Goal: Task Accomplishment & Management: Use online tool/utility

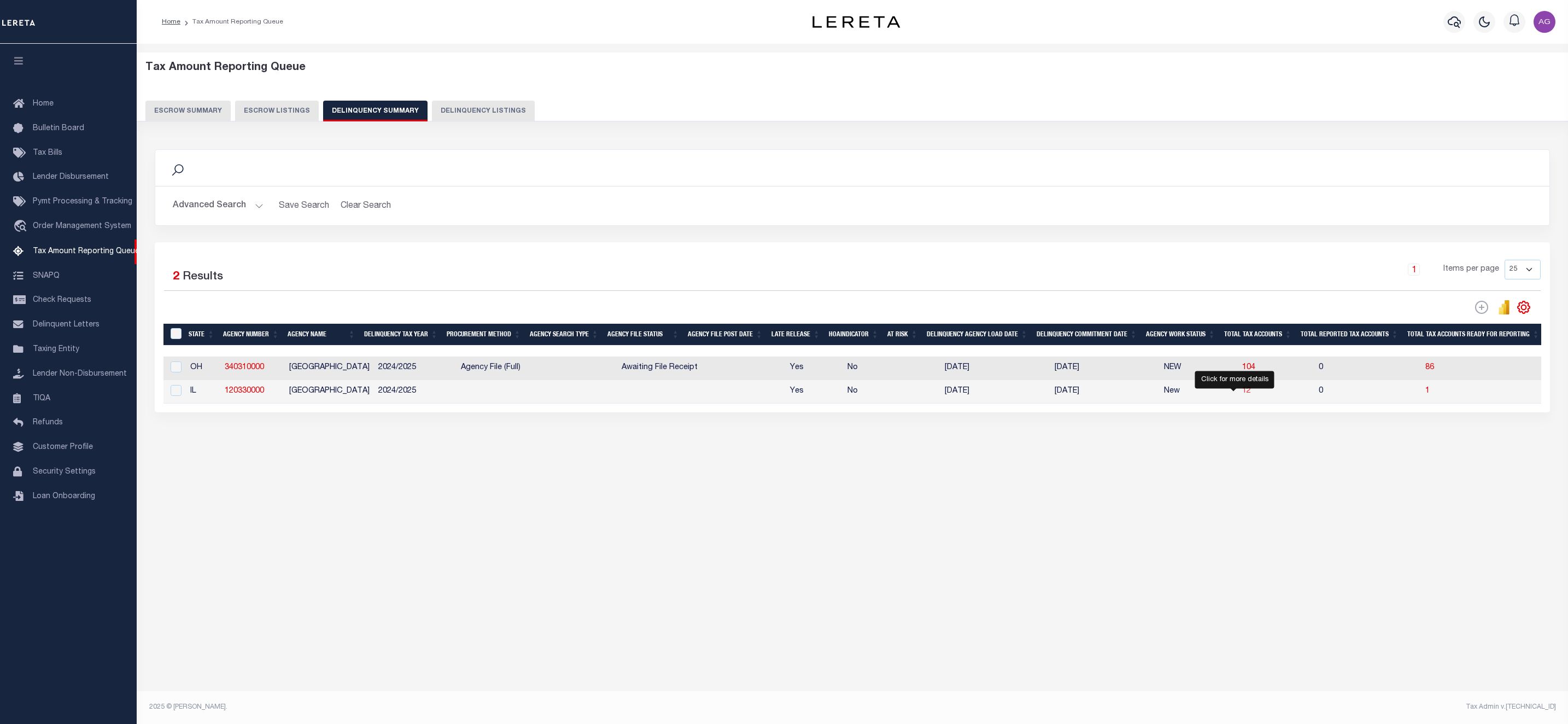
click at [1242, 392] on span "12" at bounding box center [1246, 390] width 9 height 7
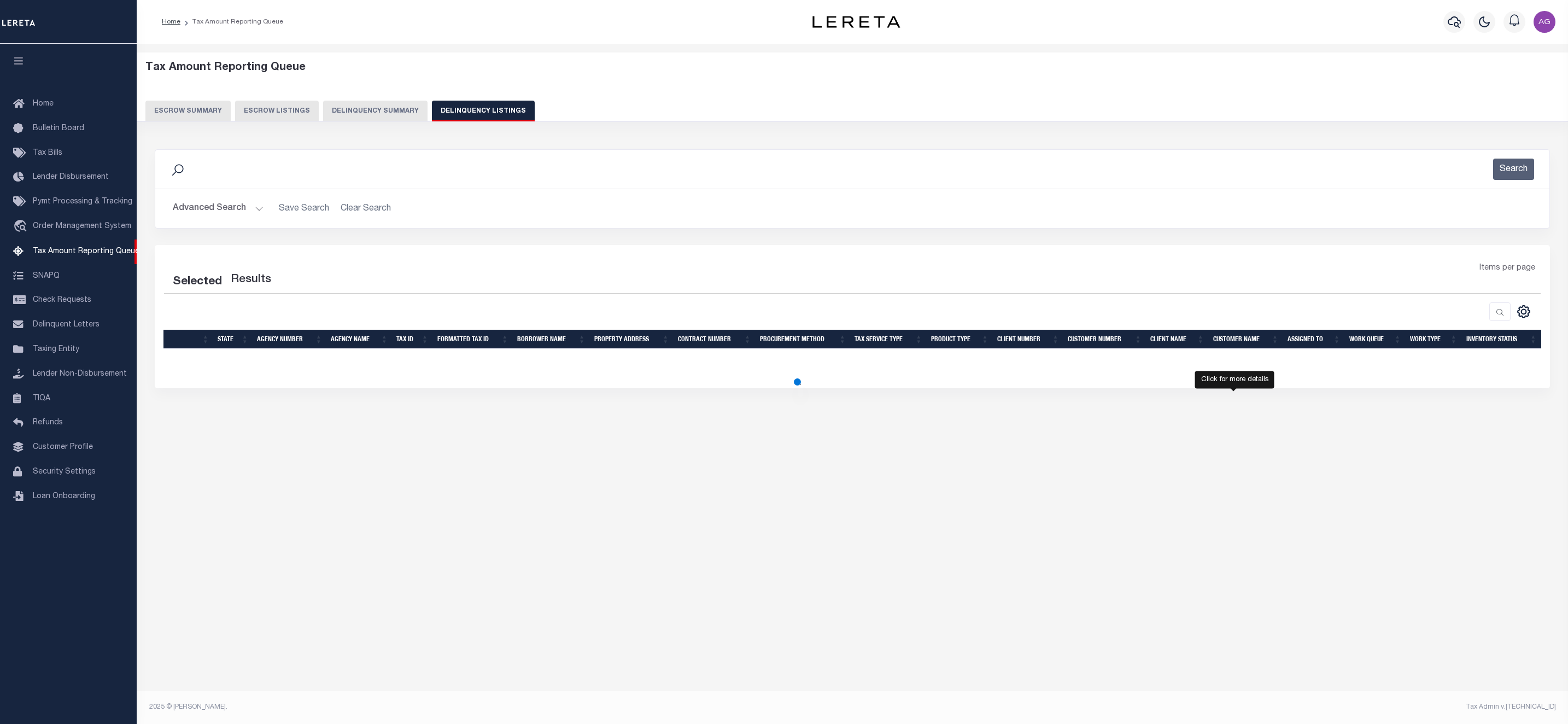
select select "100"
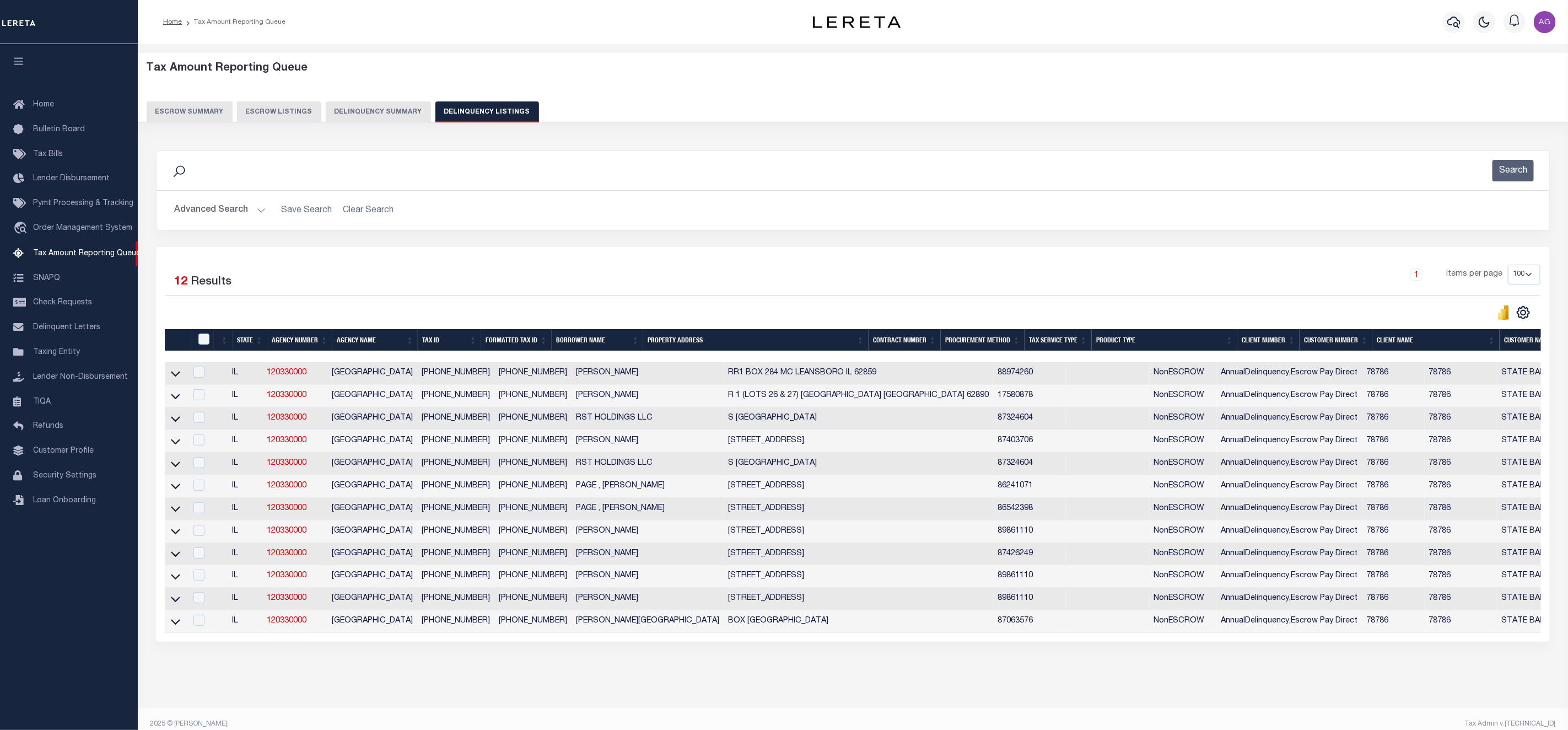
click at [380, 111] on button "Delinquency Summary" at bounding box center [378, 112] width 106 height 21
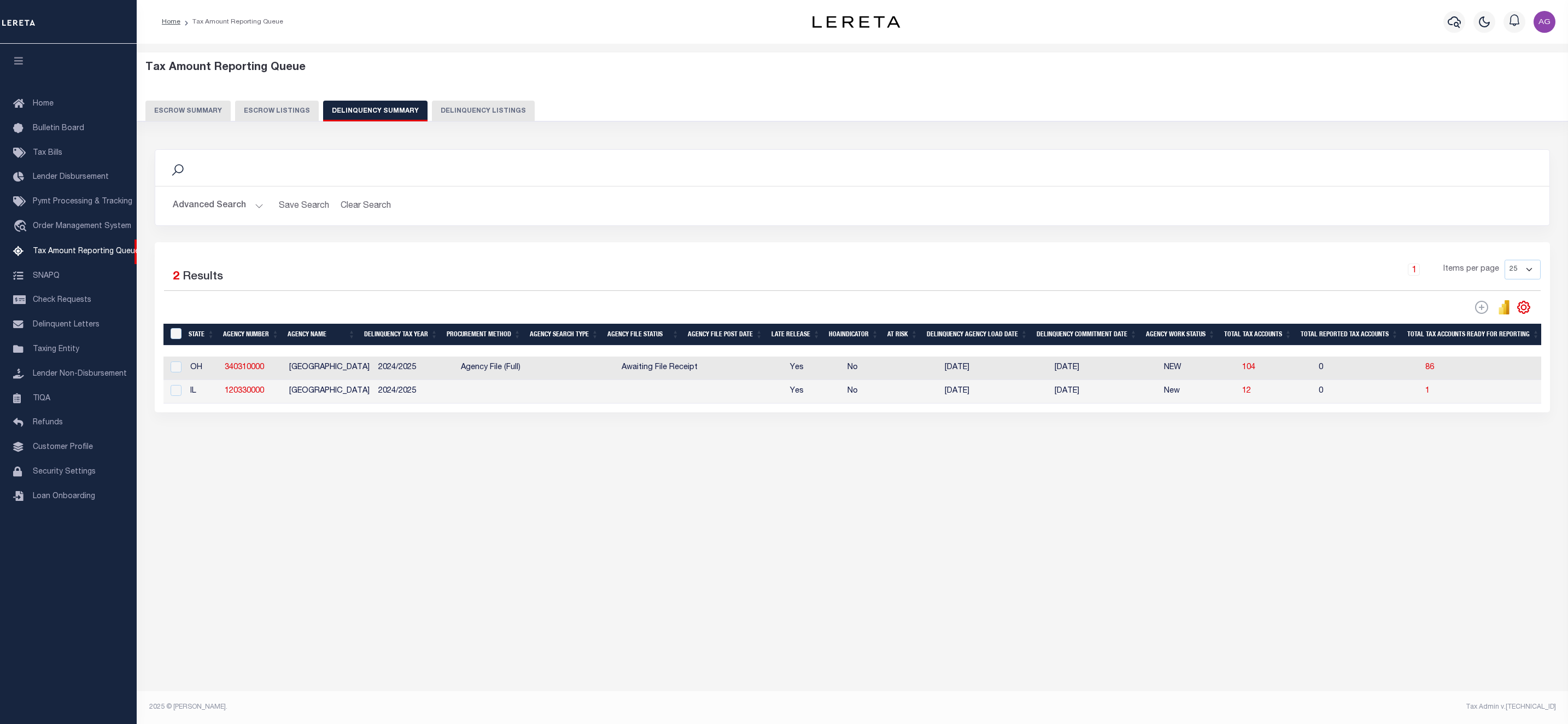
click at [235, 204] on button "Advanced Search" at bounding box center [219, 206] width 91 height 21
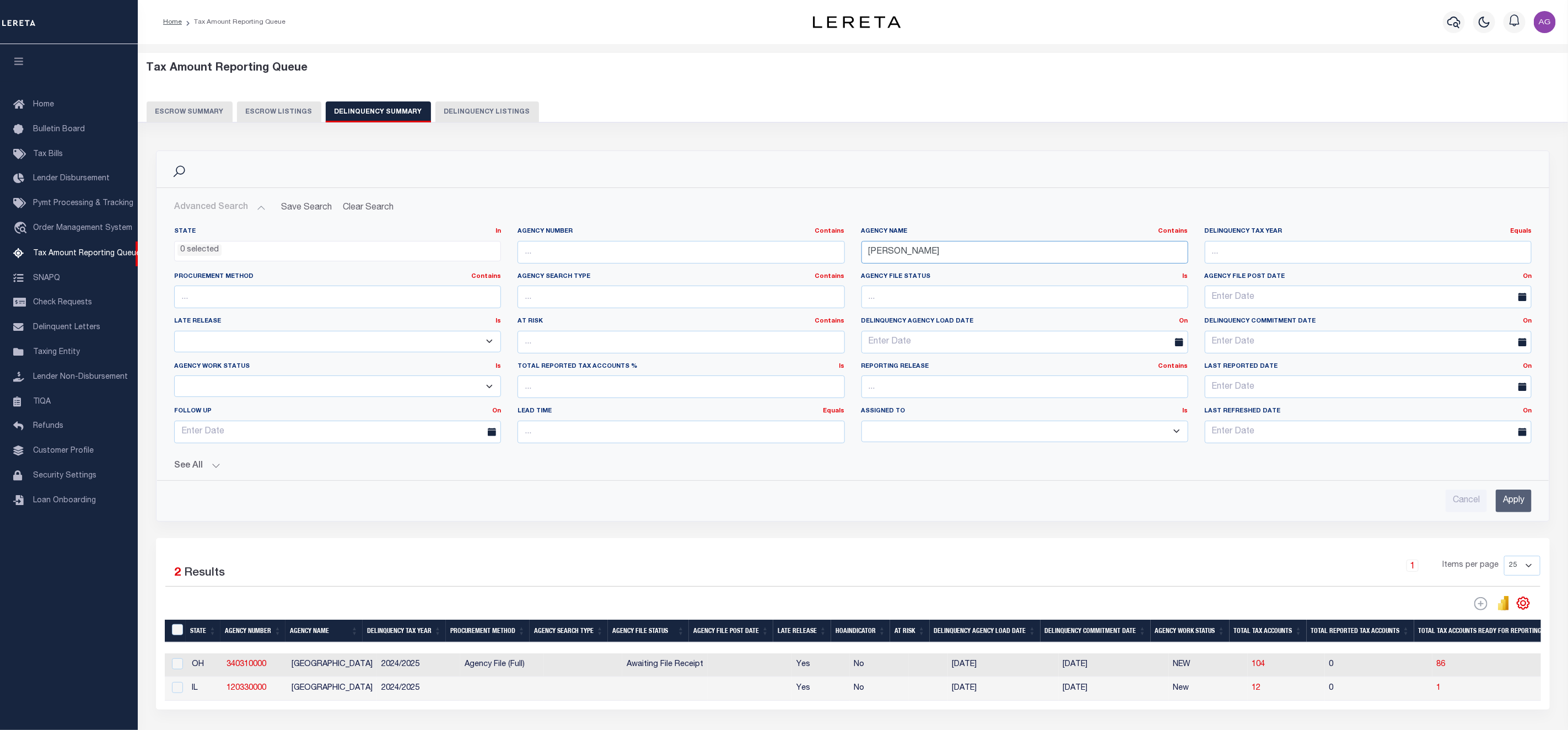
click at [911, 255] on input "[PERSON_NAME]" at bounding box center [1025, 252] width 327 height 23
click at [1522, 512] on input "Apply" at bounding box center [1514, 501] width 36 height 23
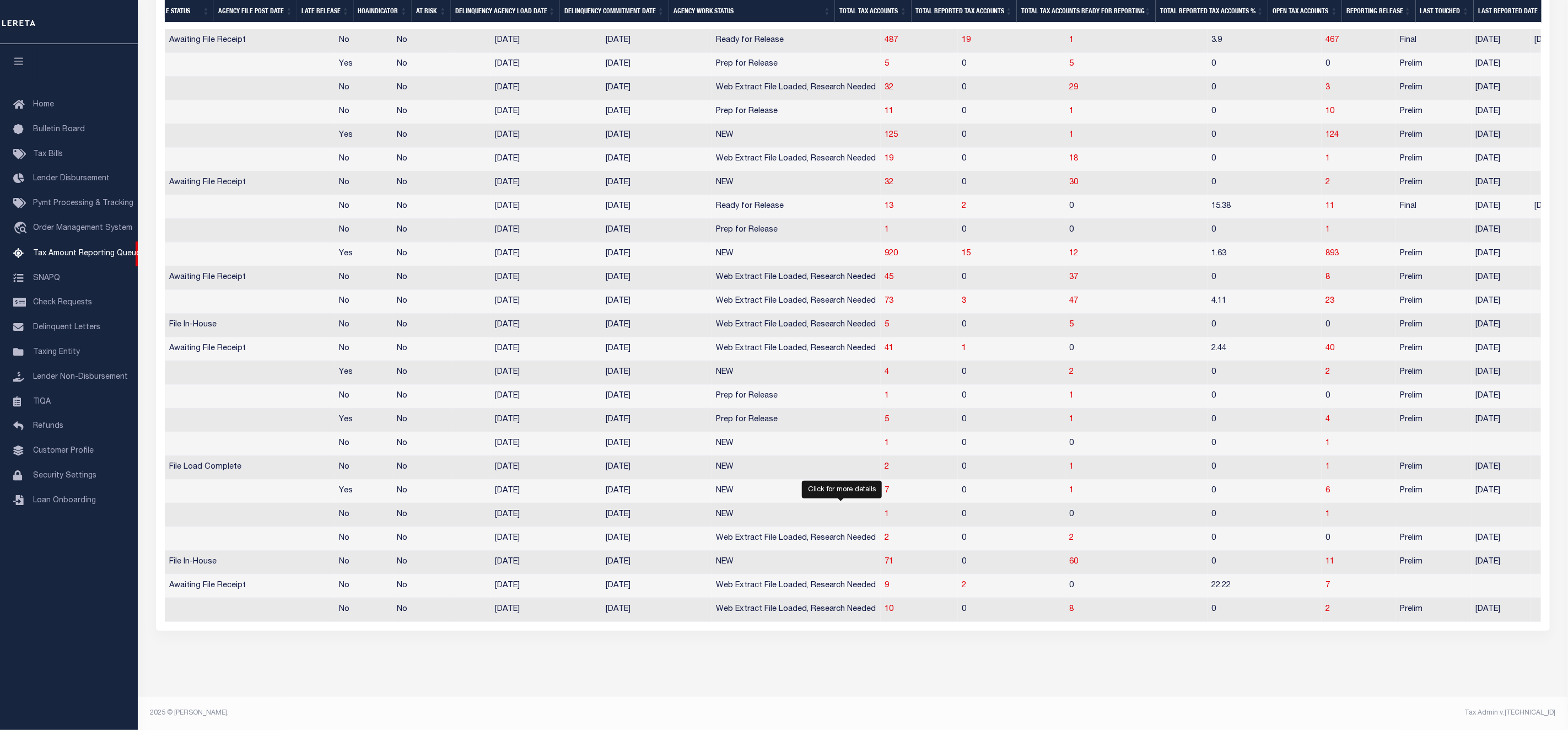
click at [886, 510] on span "1" at bounding box center [887, 514] width 4 height 7
select select "100"
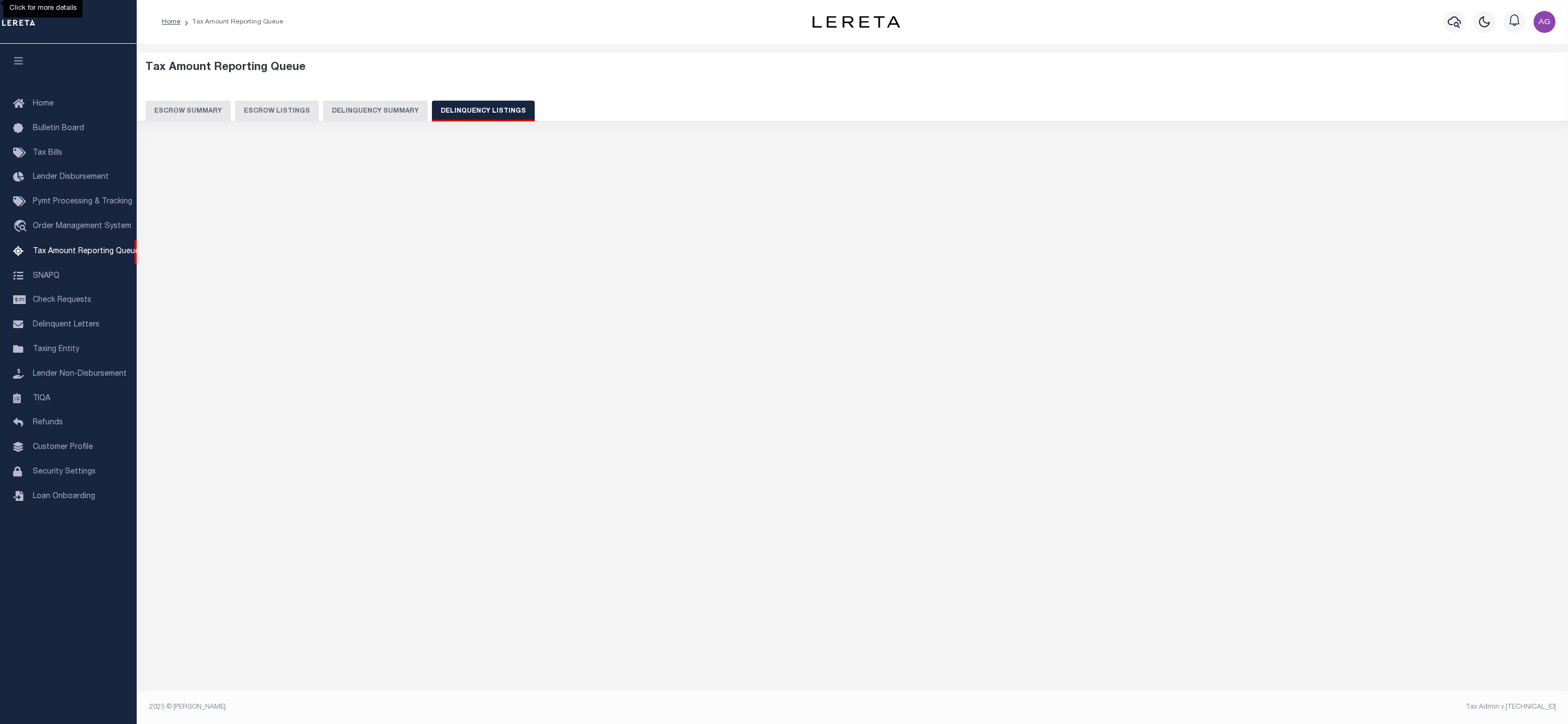
select select "100"
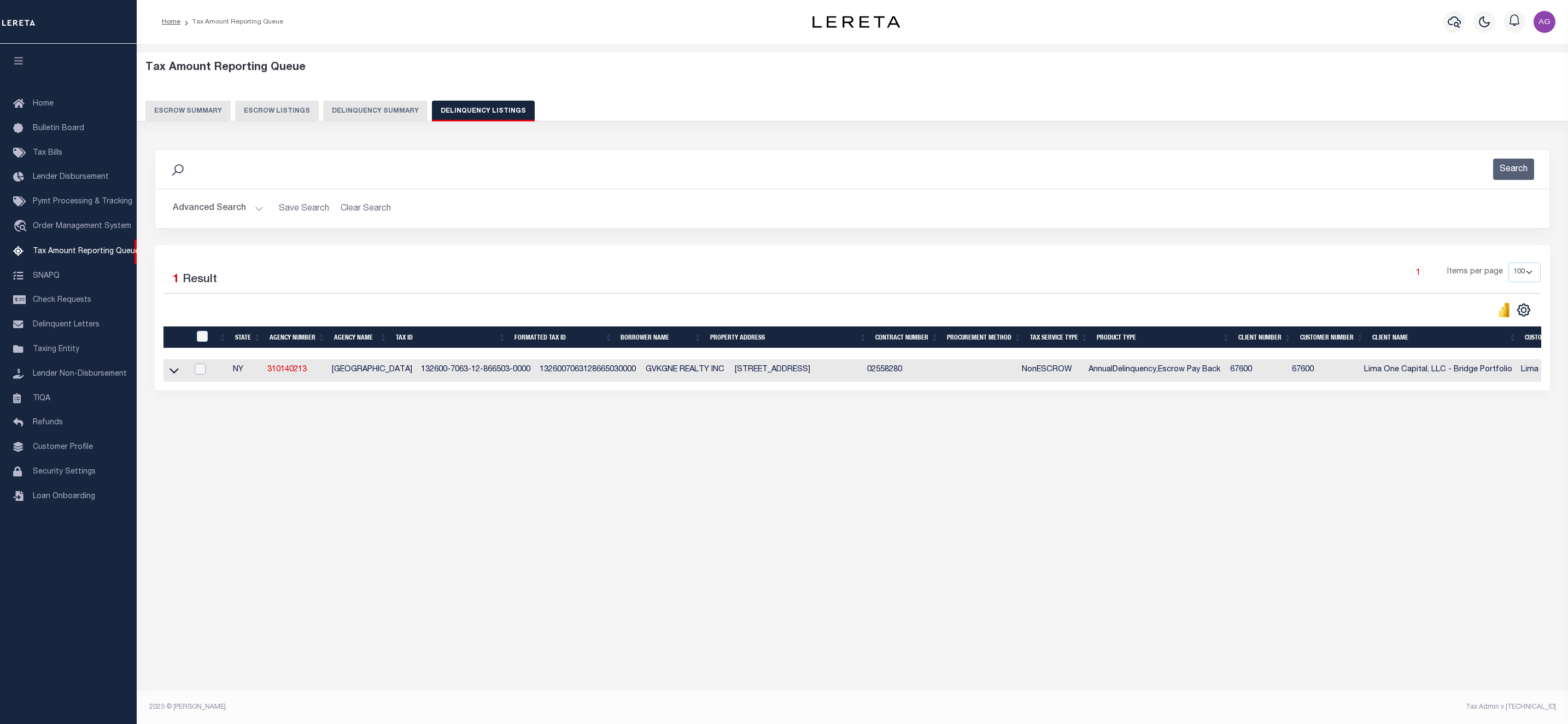
click at [197, 372] on input "checkbox" at bounding box center [200, 368] width 11 height 11
checkbox input "true"
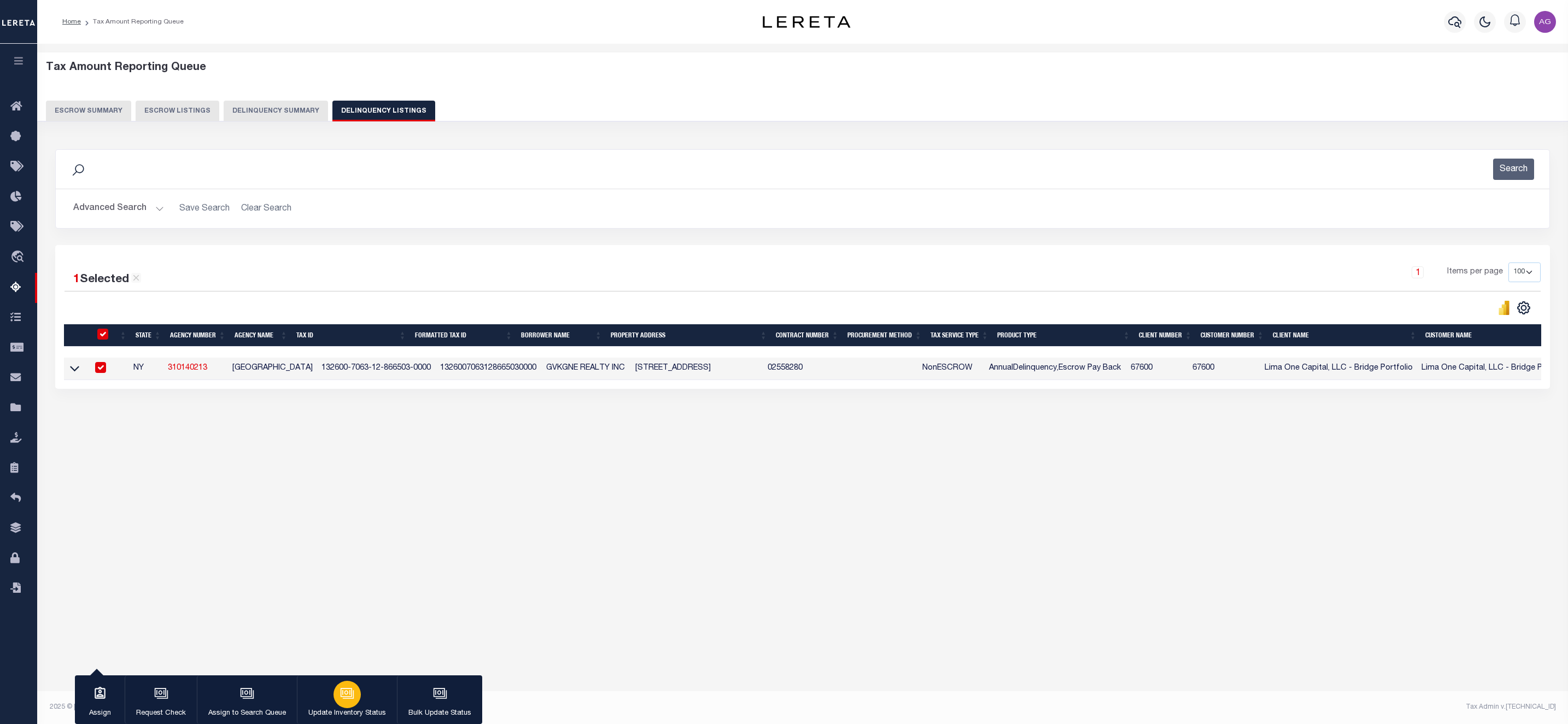
click at [350, 687] on icon "button" at bounding box center [347, 692] width 14 height 14
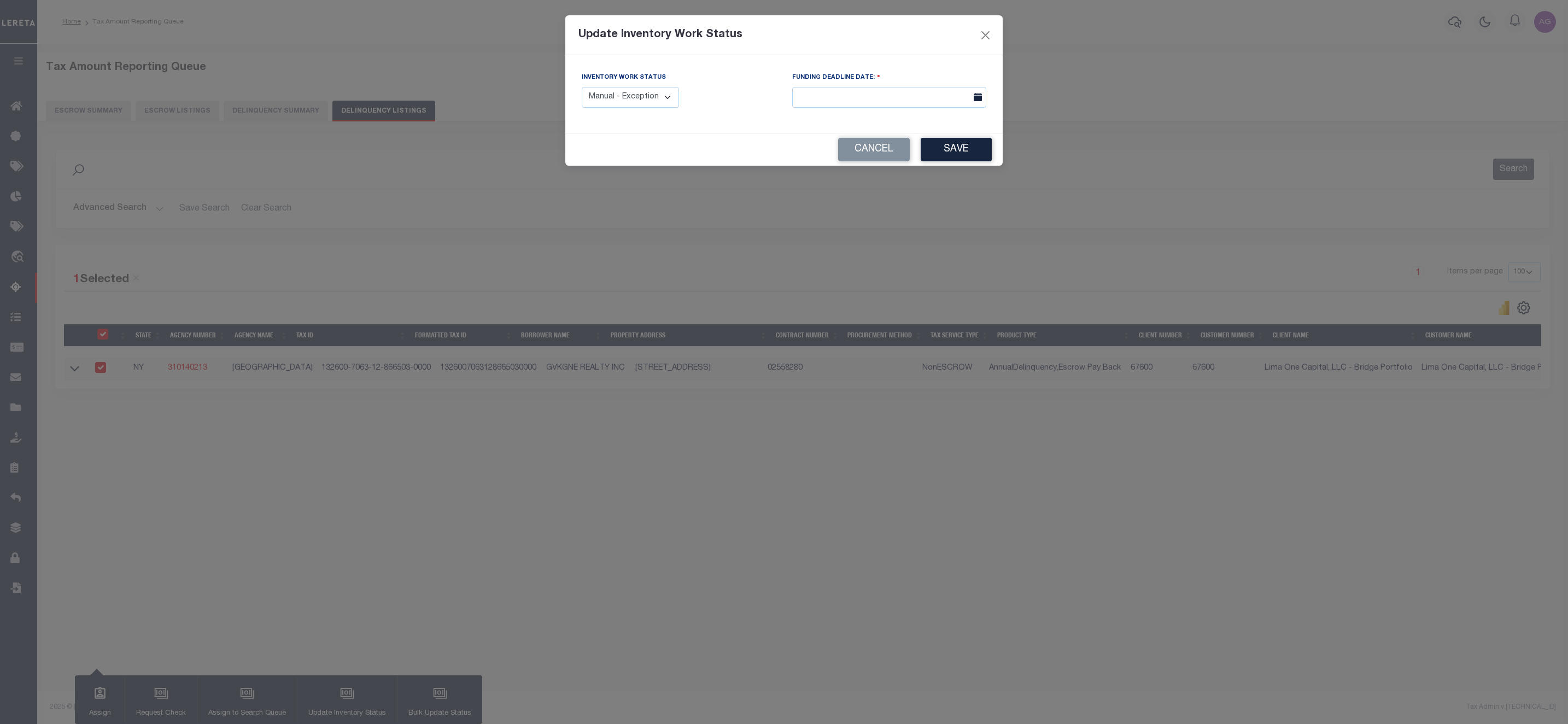
click at [639, 104] on select "Manual - Exception Pended - Awaiting Search Late Add Exception Completed" at bounding box center [630, 98] width 97 height 21
select select "4"
click at [582, 88] on select "Manual - Exception Pended - Awaiting Search Late Add Exception Completed" at bounding box center [630, 98] width 97 height 21
click at [973, 145] on button "Save" at bounding box center [955, 150] width 71 height 24
